Goal: Task Accomplishment & Management: Use online tool/utility

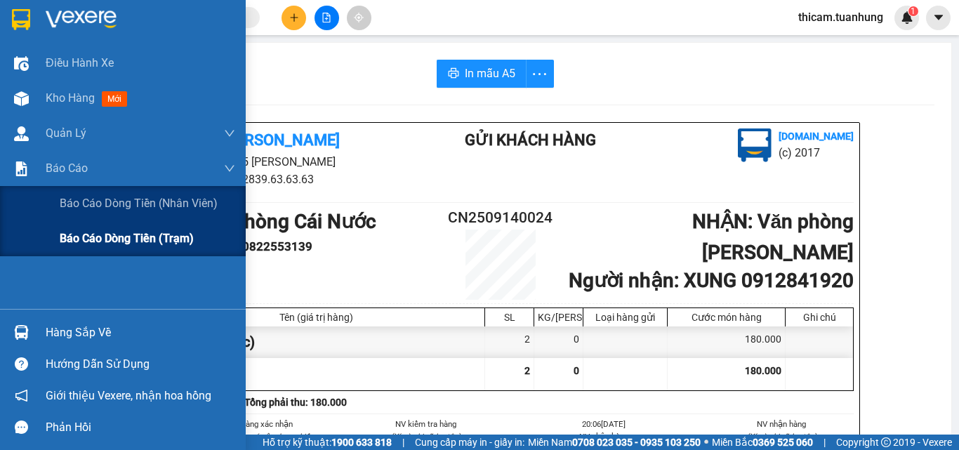
click at [84, 236] on span "Báo cáo dòng tiền (trạm)" at bounding box center [127, 239] width 134 height 18
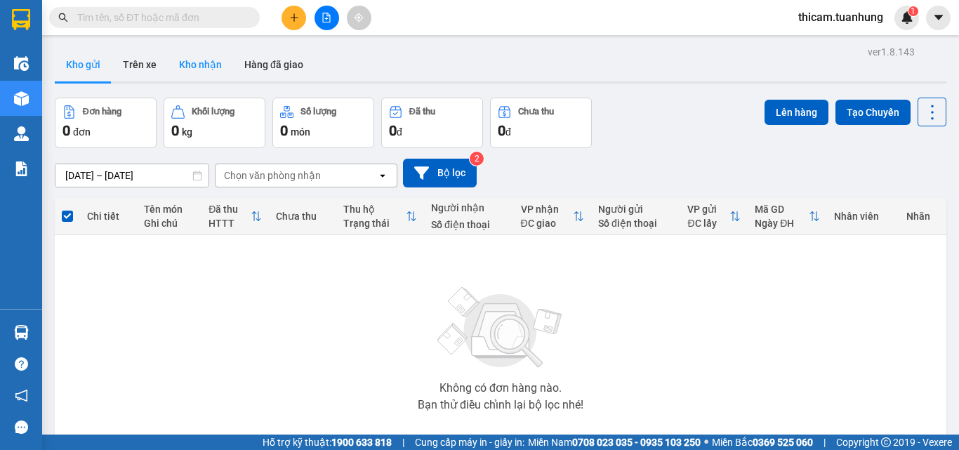
click at [194, 63] on button "Kho nhận" at bounding box center [200, 65] width 65 height 34
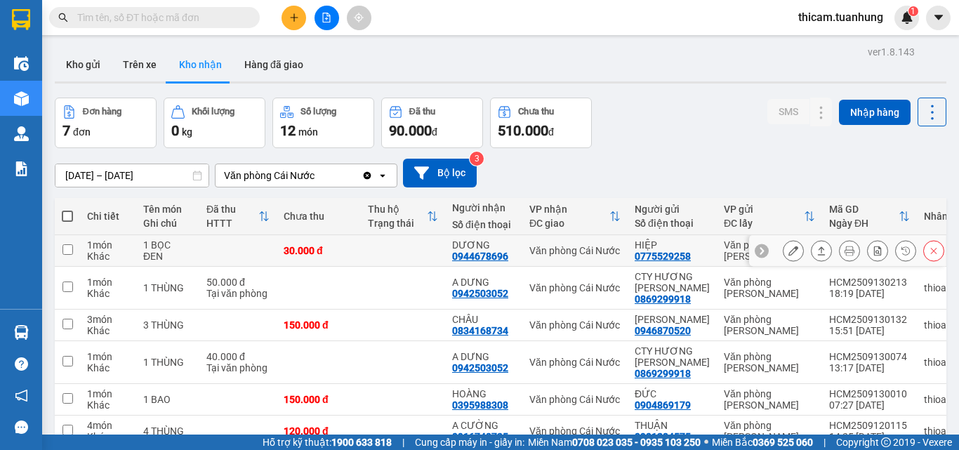
scroll to position [119, 0]
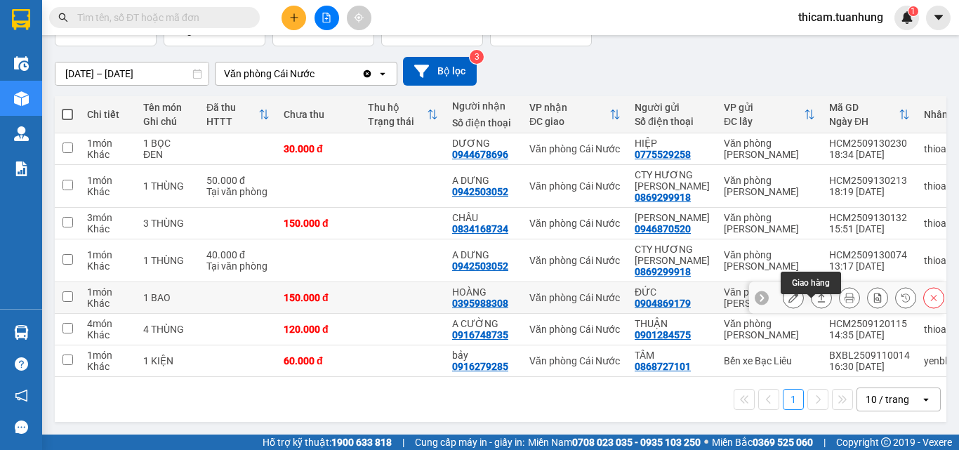
click at [817, 295] on icon at bounding box center [822, 298] width 10 height 10
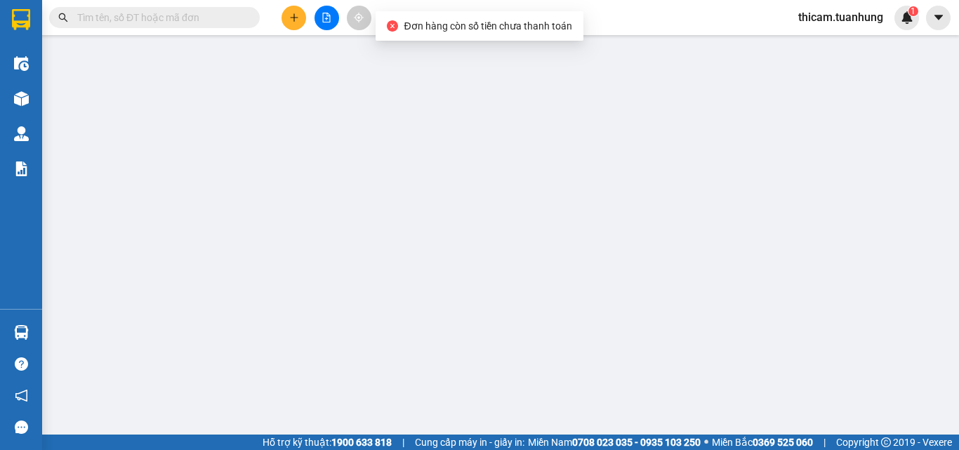
type input "0904869179"
type input "ĐỨC"
type input "0395988308"
type input "HOÀNG"
type input "150.000"
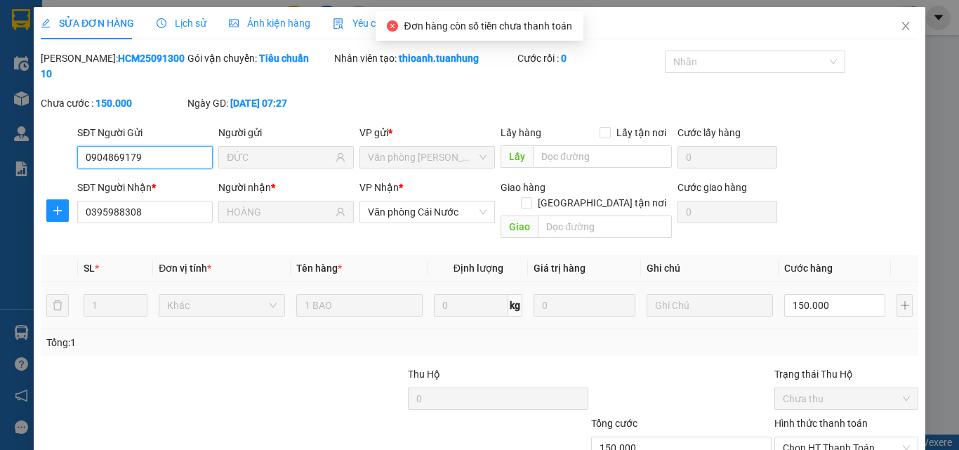
scroll to position [72, 0]
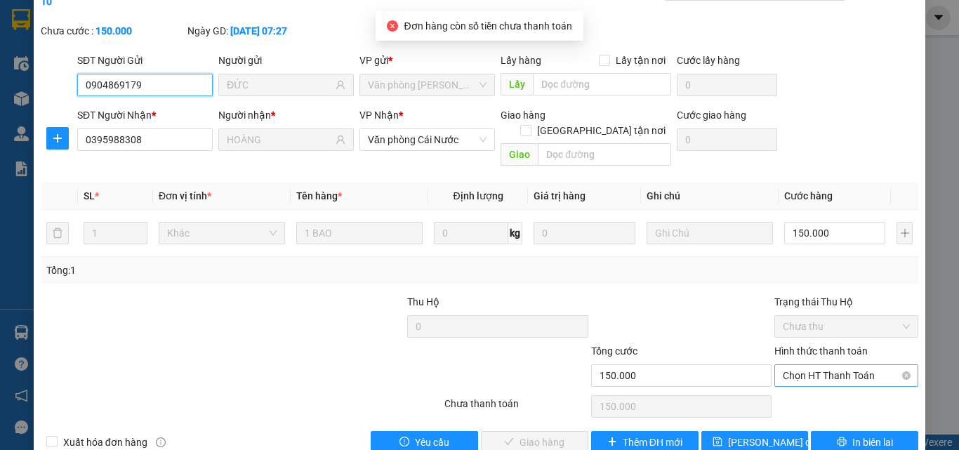
click at [826, 365] on span "Chọn HT Thanh Toán" at bounding box center [846, 375] width 127 height 21
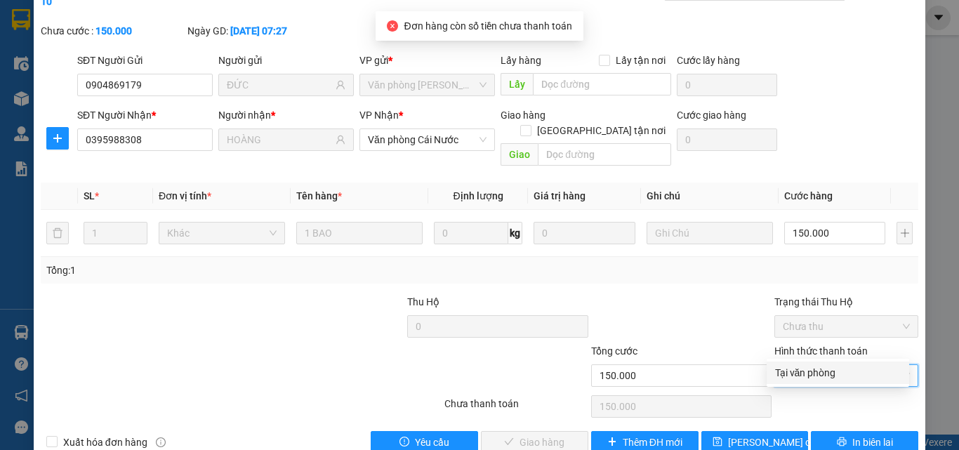
click at [798, 369] on div "Tại văn phòng" at bounding box center [838, 372] width 126 height 15
type input "0"
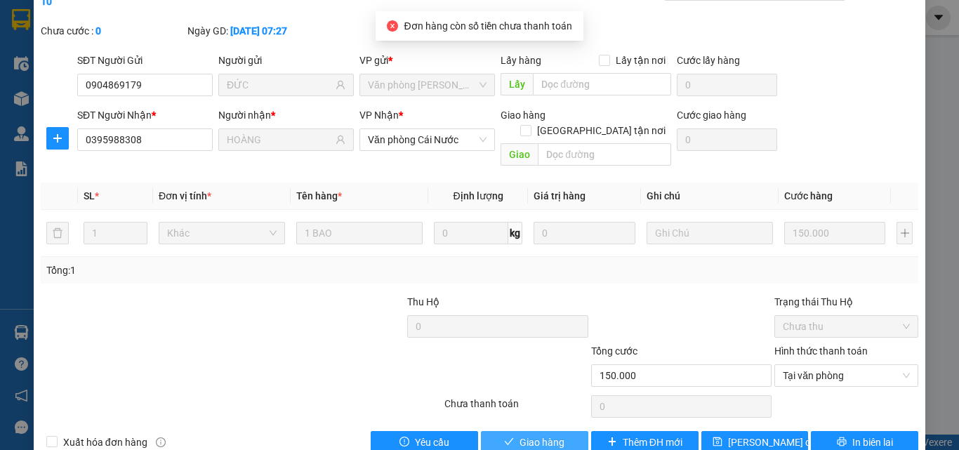
click at [551, 435] on span "Giao hàng" at bounding box center [542, 442] width 45 height 15
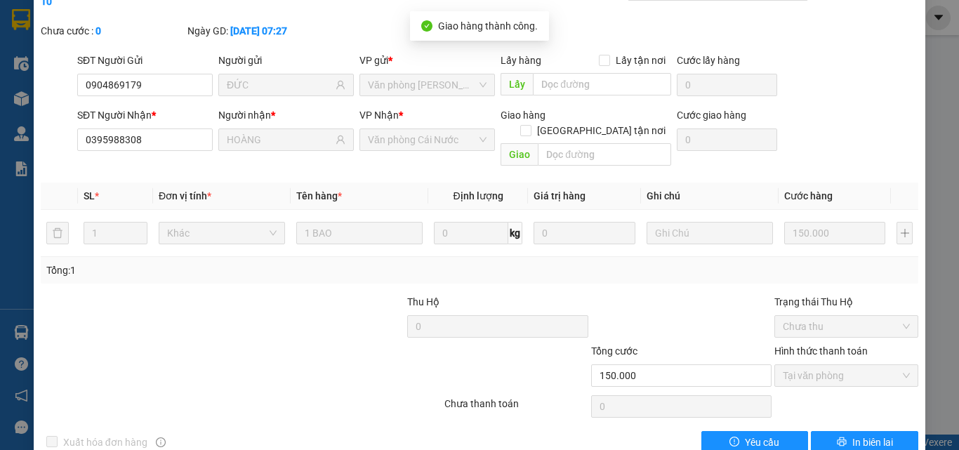
scroll to position [0, 0]
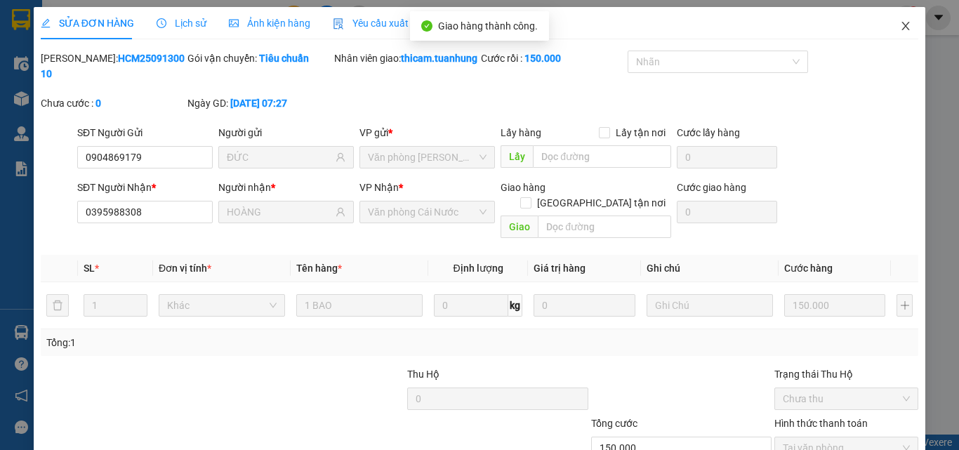
click at [900, 22] on icon "close" at bounding box center [905, 25] width 11 height 11
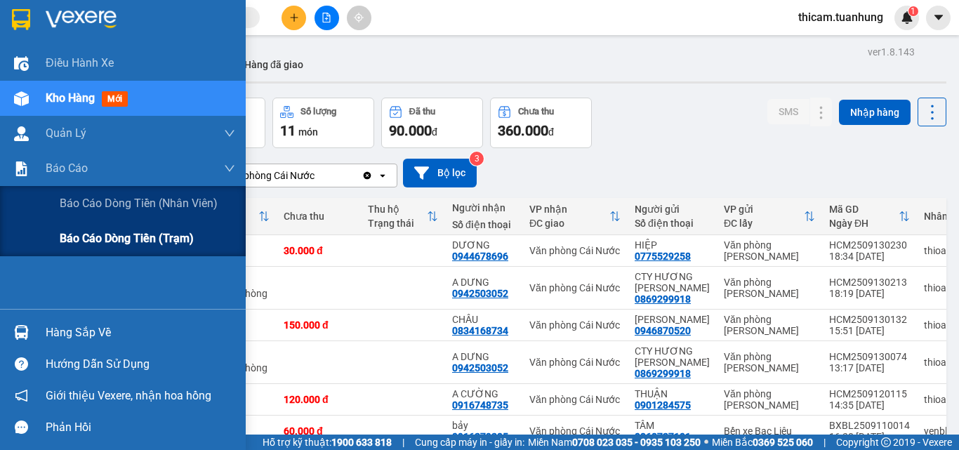
click at [135, 237] on span "Báo cáo dòng tiền (trạm)" at bounding box center [127, 239] width 134 height 18
